Goal: Task Accomplishment & Management: Manage account settings

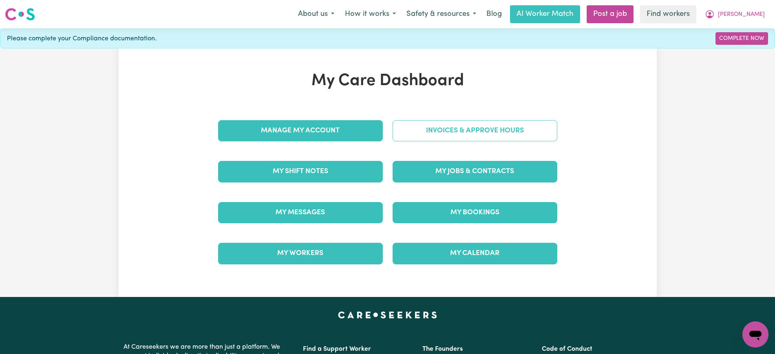
click at [457, 128] on link "Invoices & Approve Hours" at bounding box center [475, 130] width 165 height 21
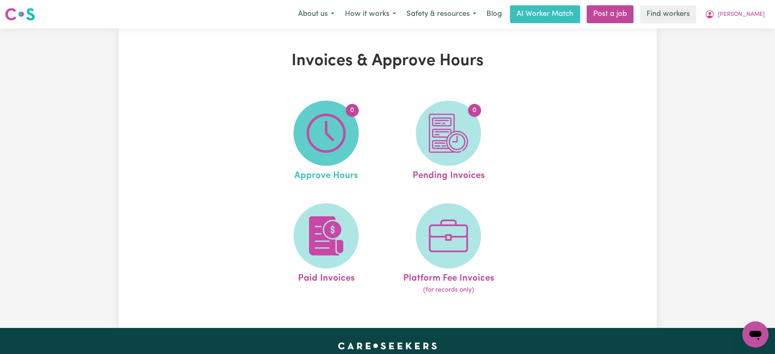
click at [327, 140] on img at bounding box center [326, 133] width 39 height 39
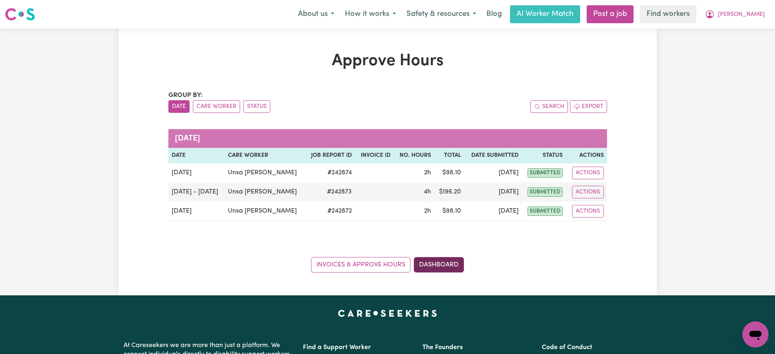
click at [453, 264] on link "Dashboard" at bounding box center [439, 265] width 50 height 16
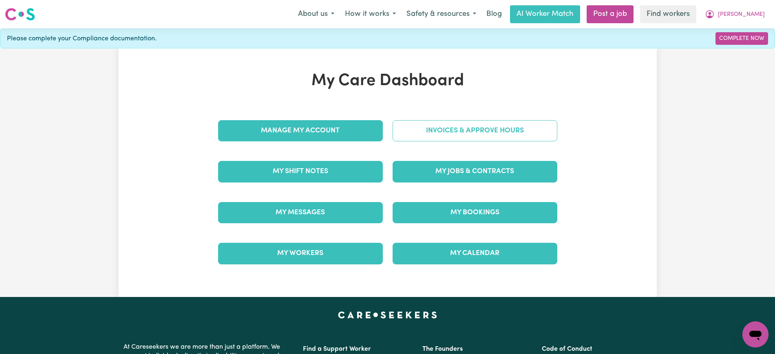
click at [423, 130] on link "Invoices & Approve Hours" at bounding box center [475, 130] width 165 height 21
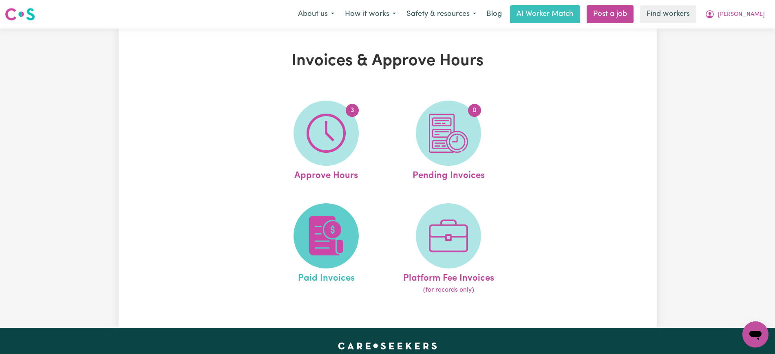
click at [305, 248] on span at bounding box center [326, 236] width 65 height 65
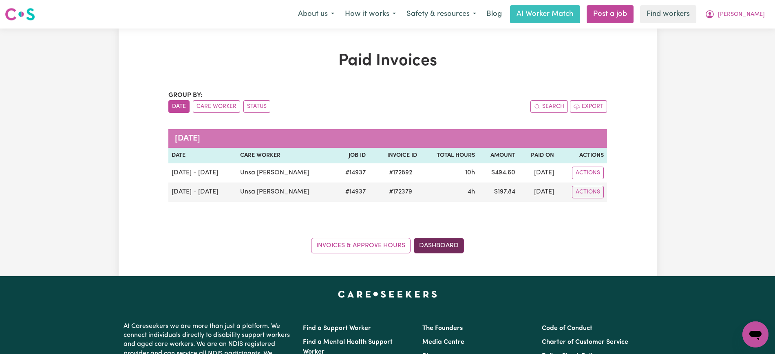
click at [447, 242] on link "Dashboard" at bounding box center [439, 246] width 50 height 16
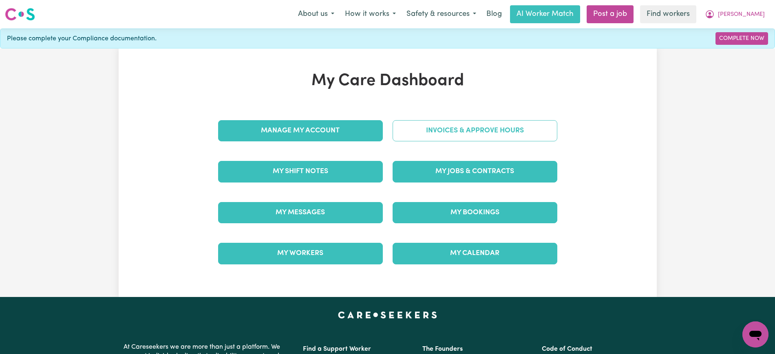
click at [452, 133] on link "Invoices & Approve Hours" at bounding box center [475, 130] width 165 height 21
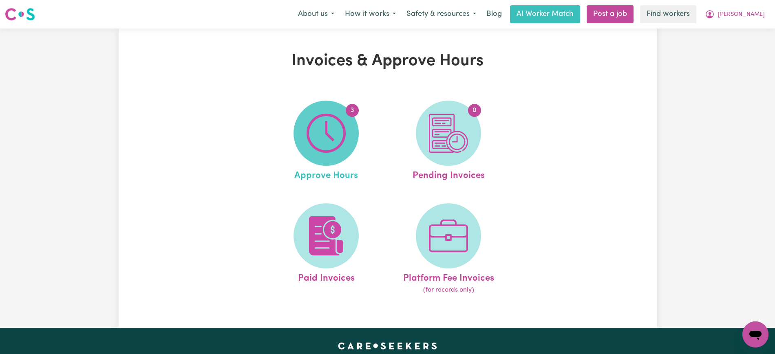
click at [330, 153] on img at bounding box center [326, 133] width 39 height 39
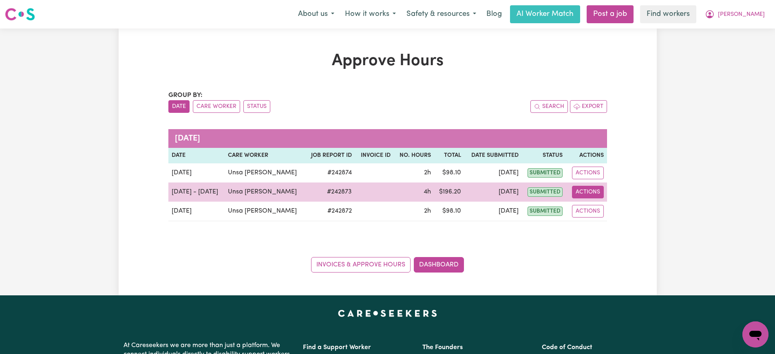
drag, startPoint x: 585, startPoint y: 192, endPoint x: 589, endPoint y: 195, distance: 5.3
click at [585, 192] on button "Actions" at bounding box center [588, 192] width 32 height 13
click at [600, 211] on link "View Job Report" at bounding box center [611, 211] width 70 height 16
select select "pm"
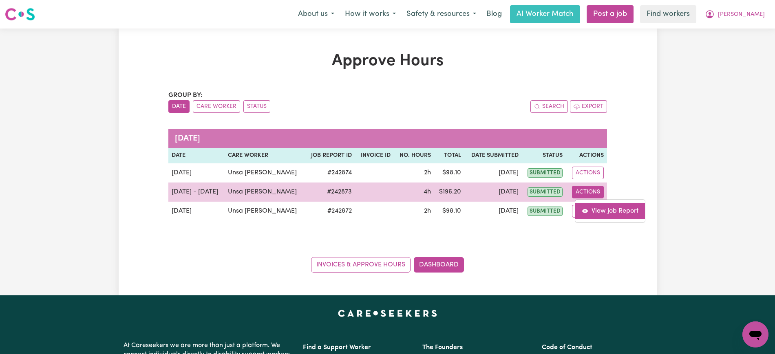
select select "pm"
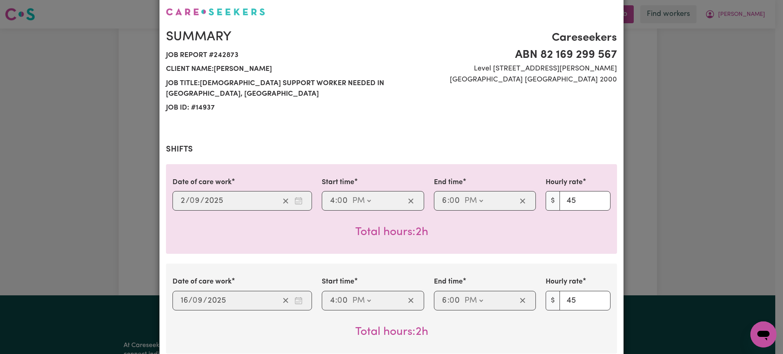
scroll to position [51, 0]
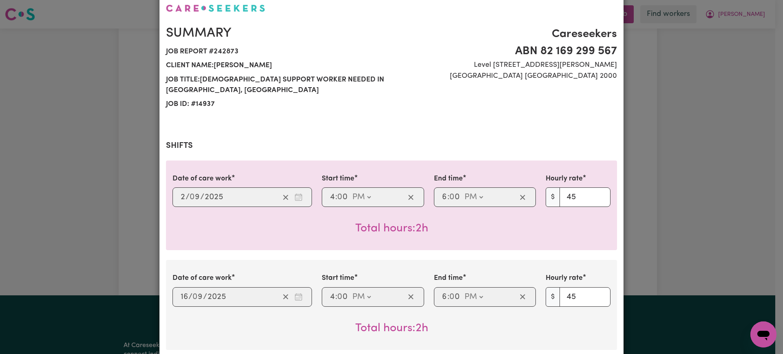
click at [647, 235] on div "Job Report # 242873 - [PERSON_NAME] Summary Job report # 242873 Client name: [P…" at bounding box center [391, 177] width 783 height 354
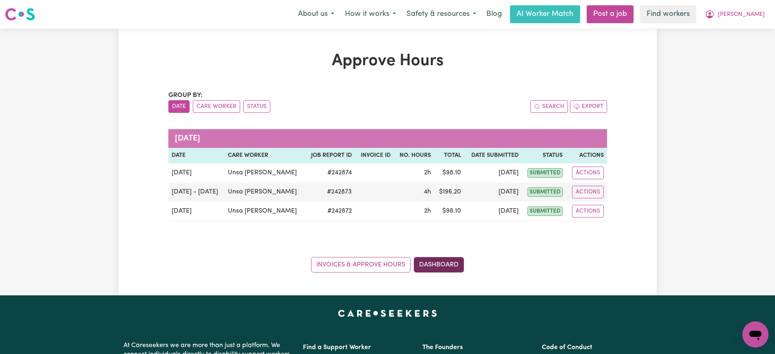
click at [440, 264] on link "Dashboard" at bounding box center [439, 265] width 50 height 16
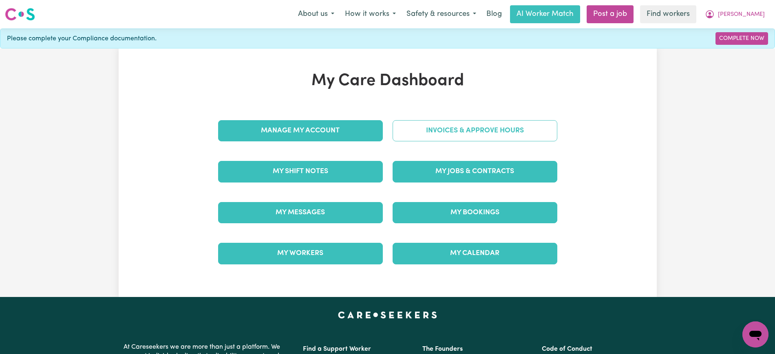
click at [419, 136] on link "Invoices & Approve Hours" at bounding box center [475, 130] width 165 height 21
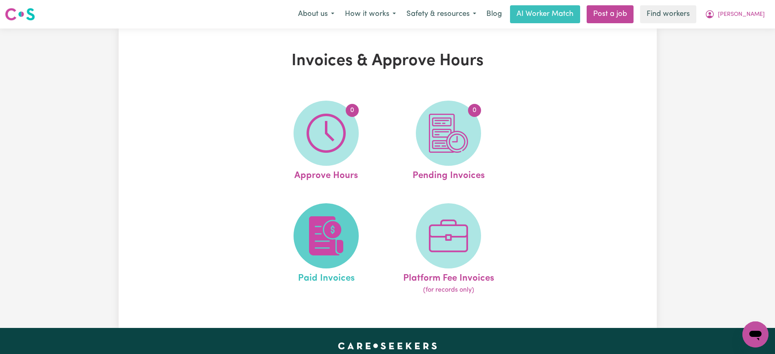
click at [329, 226] on img at bounding box center [326, 236] width 39 height 39
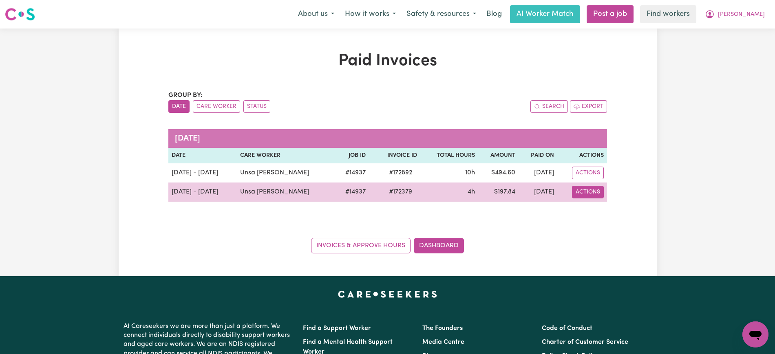
click at [588, 186] on button "Actions" at bounding box center [588, 192] width 32 height 13
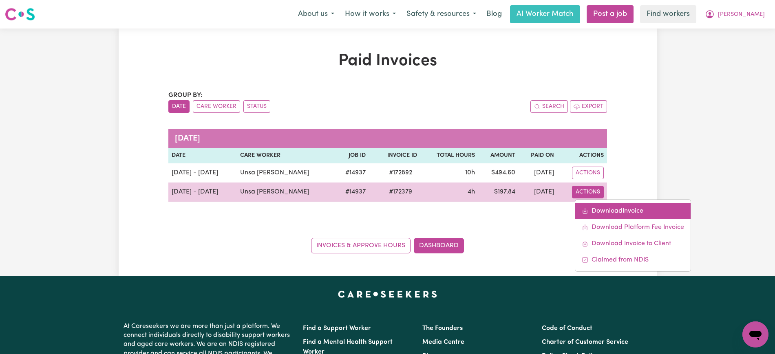
click at [600, 210] on link "Download Invoice" at bounding box center [633, 211] width 115 height 16
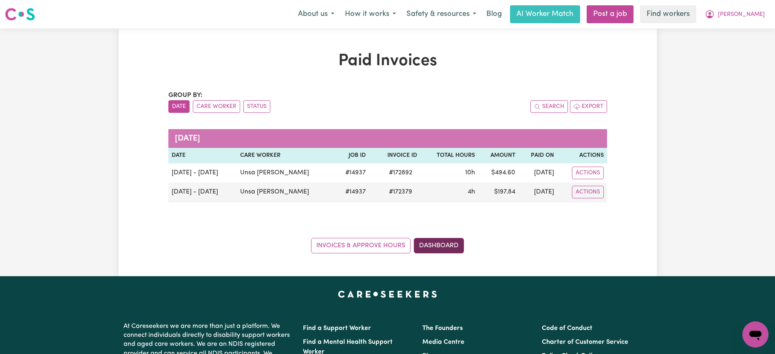
click at [434, 242] on link "Dashboard" at bounding box center [439, 246] width 50 height 16
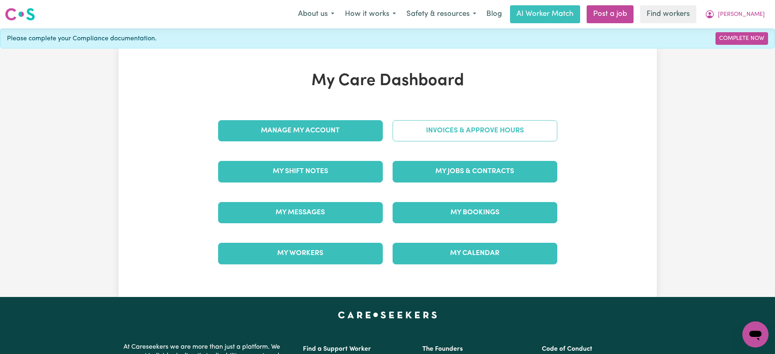
click at [442, 130] on link "Invoices & Approve Hours" at bounding box center [475, 130] width 165 height 21
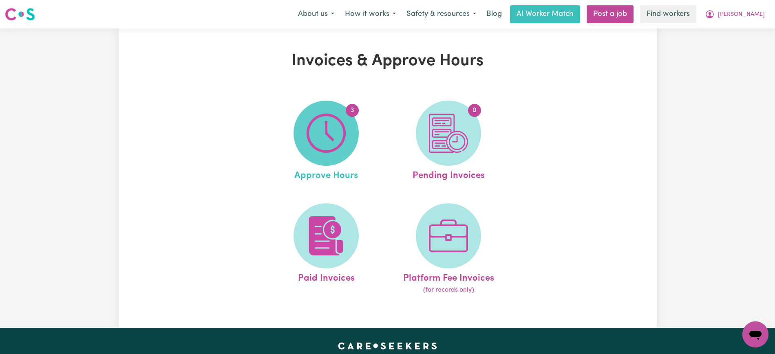
click at [337, 139] on img at bounding box center [326, 133] width 39 height 39
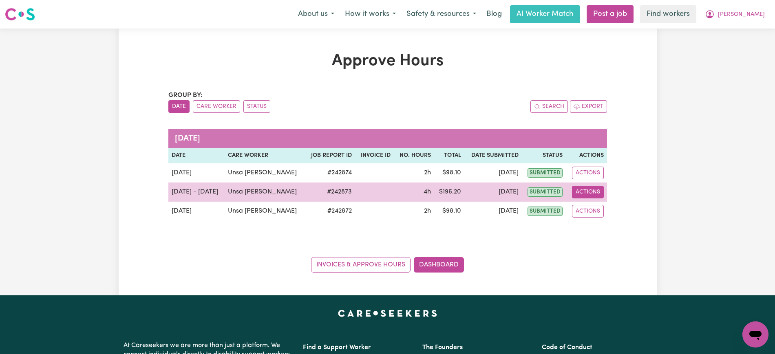
click at [591, 190] on button "Actions" at bounding box center [588, 192] width 32 height 13
drag, startPoint x: 596, startPoint y: 197, endPoint x: 603, endPoint y: 211, distance: 16.2
click at [603, 211] on link "View Job Report" at bounding box center [611, 211] width 70 height 16
select select "pm"
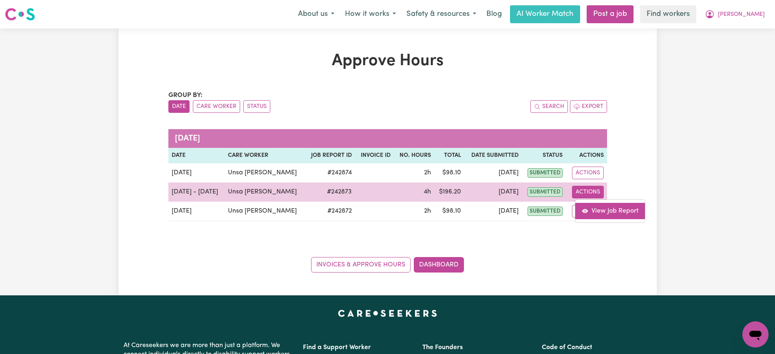
select select "pm"
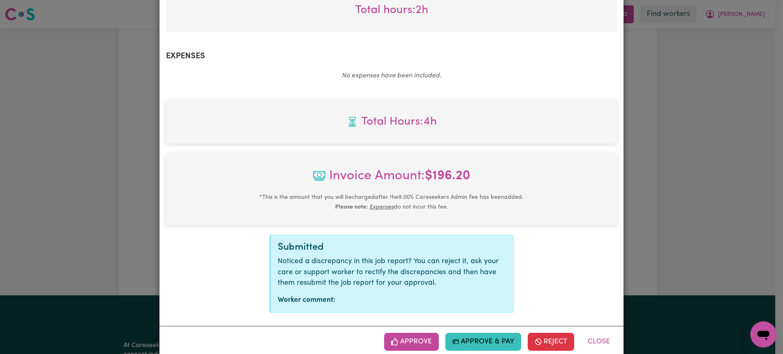
scroll to position [374, 0]
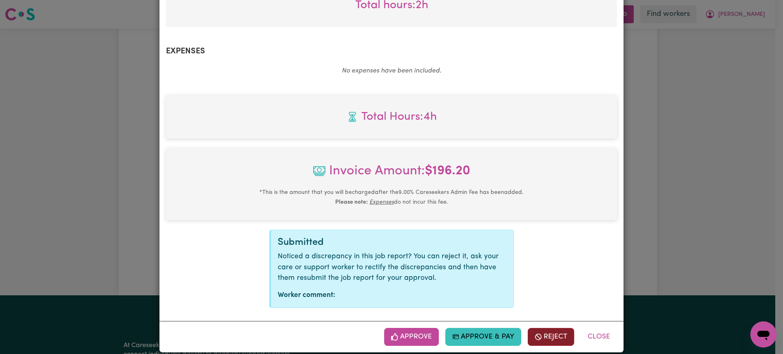
click at [543, 328] on button "Reject" at bounding box center [551, 337] width 47 height 18
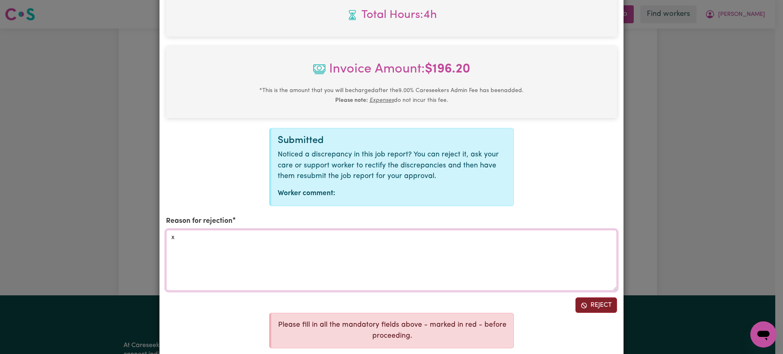
type textarea "x"
click at [589, 298] on button "Reject" at bounding box center [597, 306] width 42 height 16
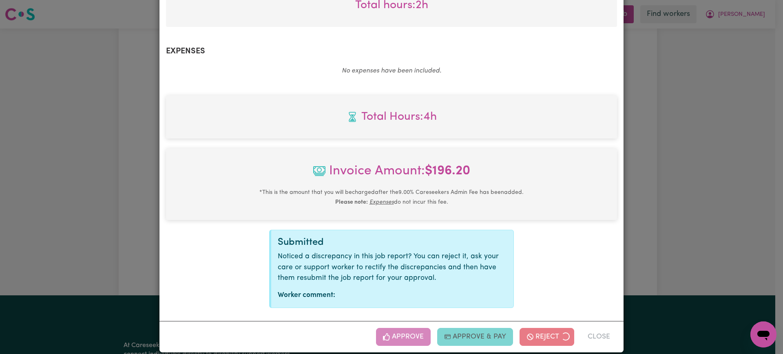
drag, startPoint x: 737, startPoint y: 188, endPoint x: 632, endPoint y: 249, distance: 120.8
click at [739, 186] on div "Job Report # 242873 - [PERSON_NAME] Summary Job report # 242873 Client name: [P…" at bounding box center [391, 177] width 783 height 354
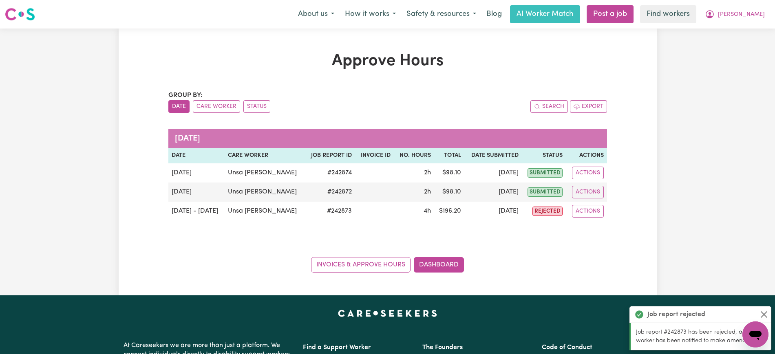
click at [607, 86] on div "Approve Hours Group by: Date Care Worker Status Search Export [DATE] Date Care …" at bounding box center [388, 162] width 449 height 222
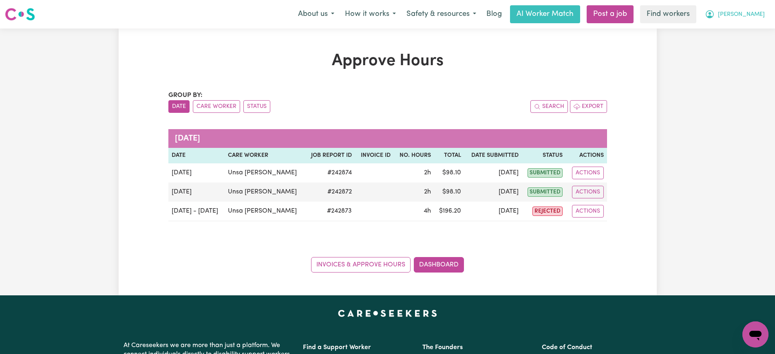
click at [744, 11] on span "[PERSON_NAME]" at bounding box center [741, 14] width 47 height 9
click at [738, 53] on link "Logout" at bounding box center [738, 47] width 64 height 16
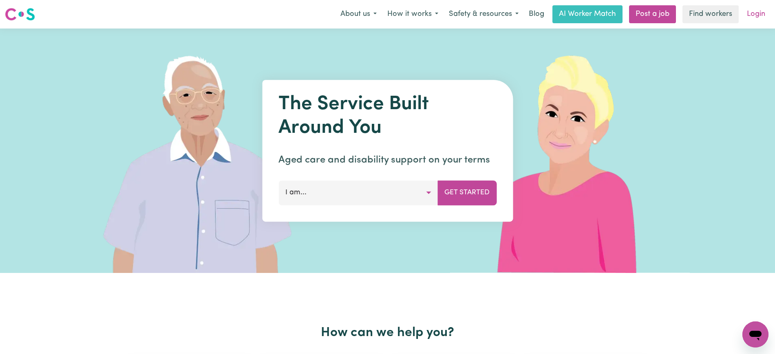
click at [764, 13] on link "Login" at bounding box center [756, 14] width 28 height 18
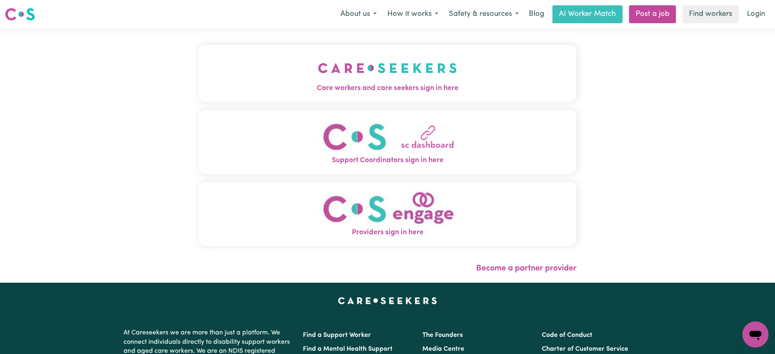
click at [430, 77] on img "Care workers and care seekers sign in here" at bounding box center [387, 68] width 139 height 30
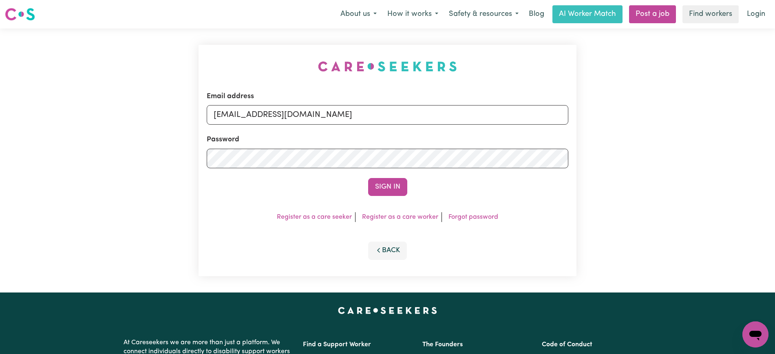
click at [204, 33] on div "Email address [EMAIL_ADDRESS][DOMAIN_NAME] Password Sign In Register as a care …" at bounding box center [388, 161] width 388 height 264
drag, startPoint x: 257, startPoint y: 113, endPoint x: 499, endPoint y: 95, distance: 243.4
click at [449, 118] on input "[EMAIL_ADDRESS][DOMAIN_NAME]" at bounding box center [388, 115] width 362 height 20
paste input "[EMAIL_ADDRESS][DOMAIN_NAME]"
type input "superuser~[EMAIL_ADDRESS][DOMAIN_NAME]"
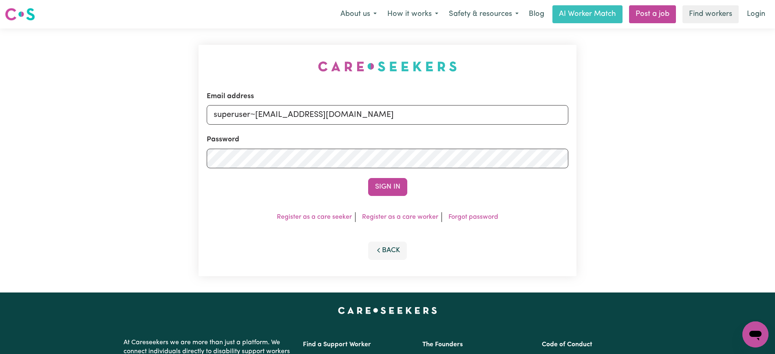
click at [494, 70] on div "Email address superuser~[EMAIL_ADDRESS][DOMAIN_NAME] Password Sign In Register …" at bounding box center [388, 161] width 378 height 232
click at [401, 188] on button "Sign In" at bounding box center [387, 187] width 39 height 18
click at [385, 189] on div "Sign In" at bounding box center [388, 187] width 362 height 18
